Goal: Information Seeking & Learning: Learn about a topic

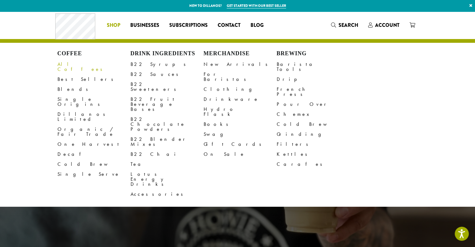
click at [67, 63] on link "All Coffees" at bounding box center [93, 66] width 73 height 15
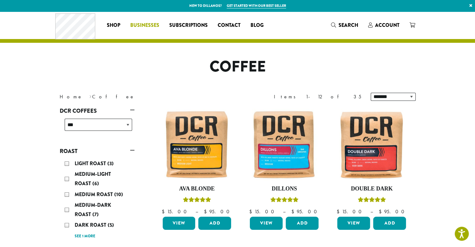
click at [145, 23] on span "Businesses" at bounding box center [144, 26] width 29 height 8
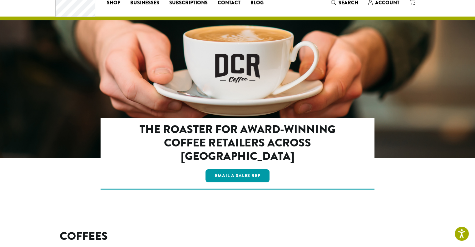
scroll to position [10, 0]
